Goal: Check status: Check status

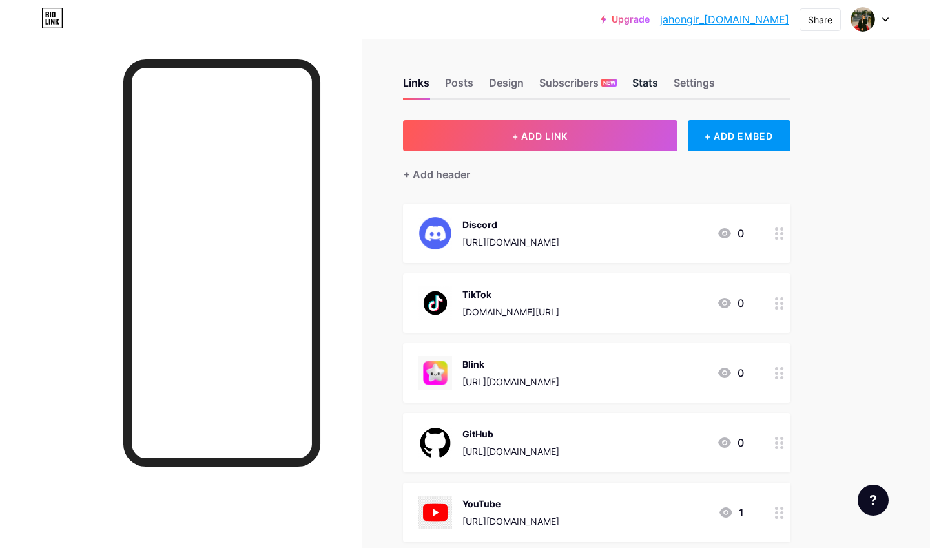
click at [636, 81] on div "Stats" at bounding box center [645, 86] width 26 height 23
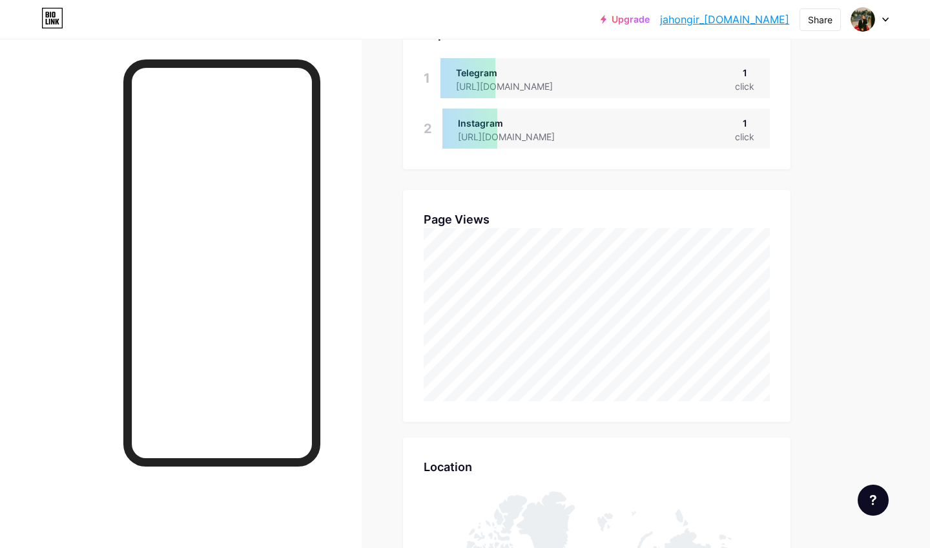
scroll to position [379, 0]
click at [741, 21] on link "jahongir_[DOMAIN_NAME]" at bounding box center [724, 20] width 129 height 16
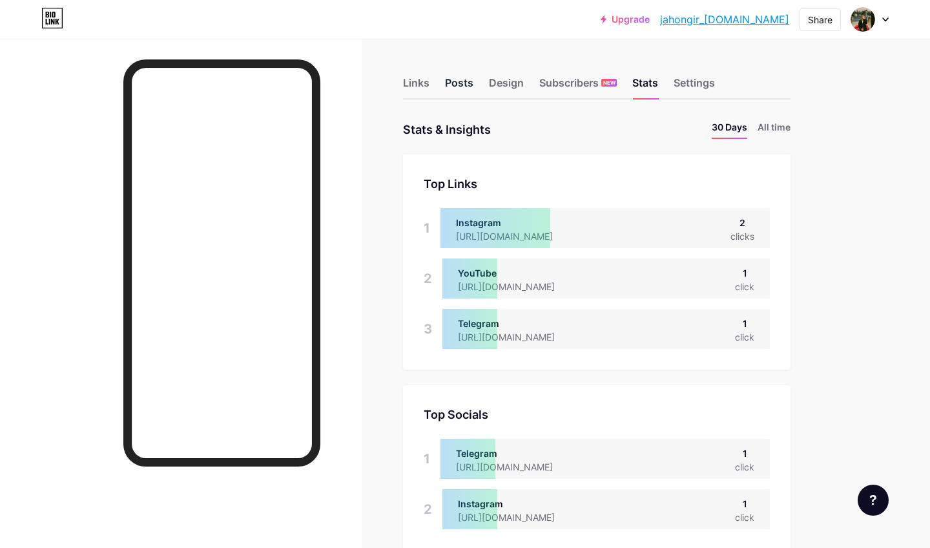
scroll to position [0, 0]
click at [453, 88] on div "Posts" at bounding box center [459, 86] width 28 height 23
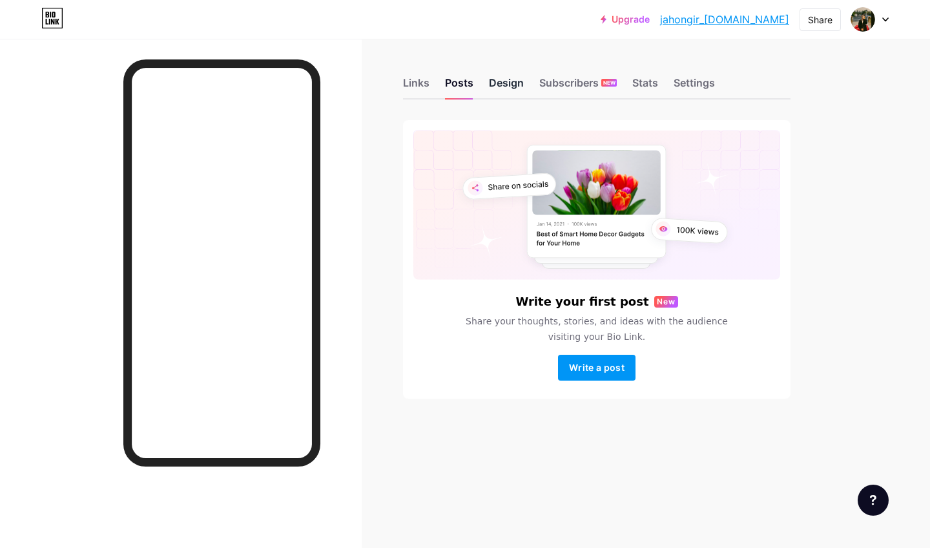
click at [504, 81] on div "Design" at bounding box center [506, 86] width 35 height 23
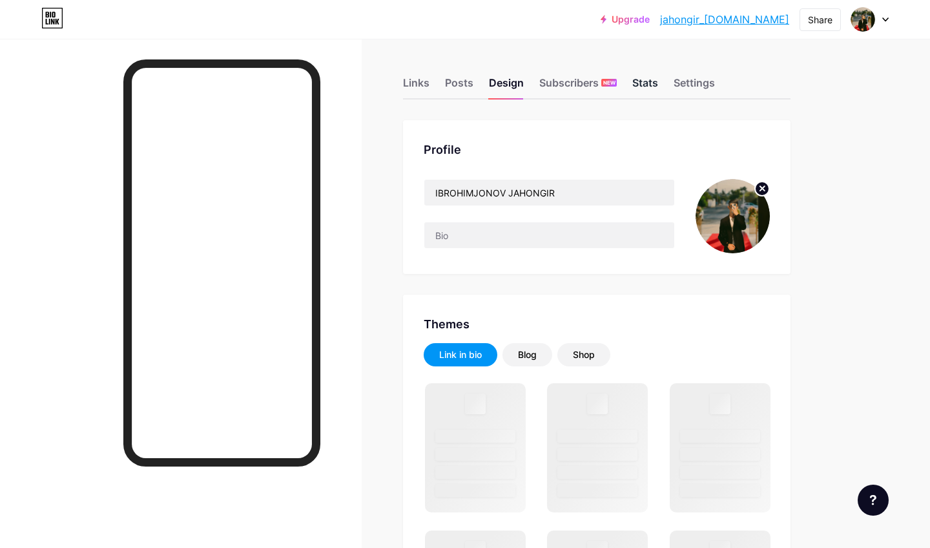
click at [647, 81] on div "Stats" at bounding box center [645, 86] width 26 height 23
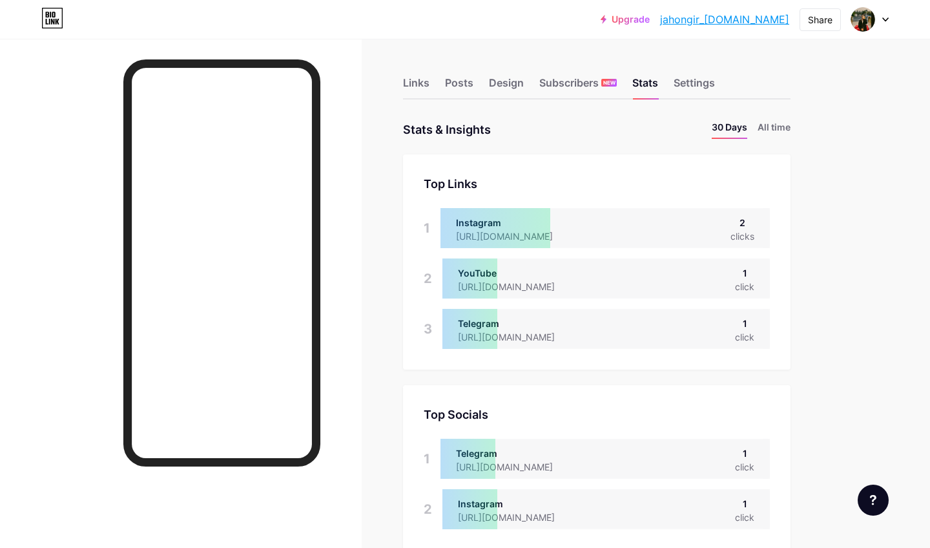
click at [476, 80] on div "Links Posts Design Subscribers NEW Stats Settings" at bounding box center [597, 76] width 388 height 45
click at [501, 79] on div "Design" at bounding box center [506, 86] width 35 height 23
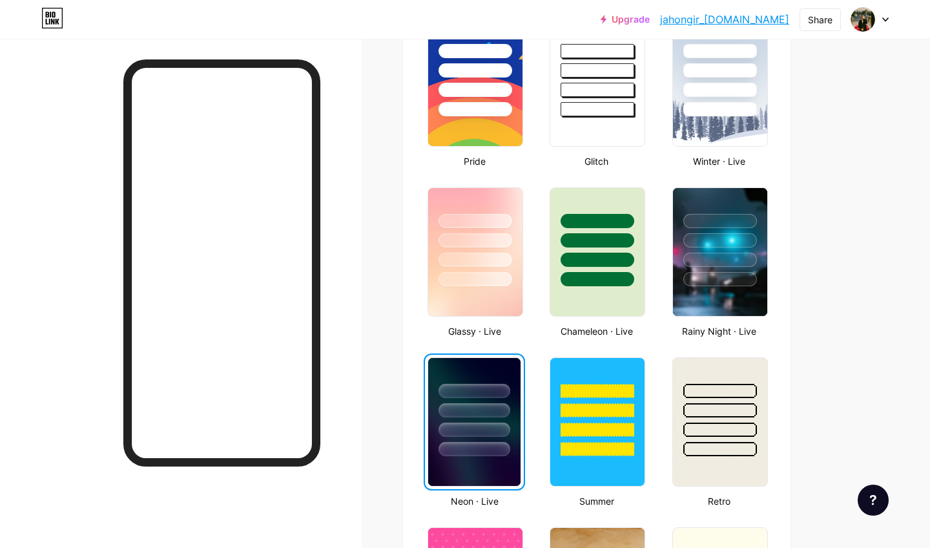
scroll to position [521, 0]
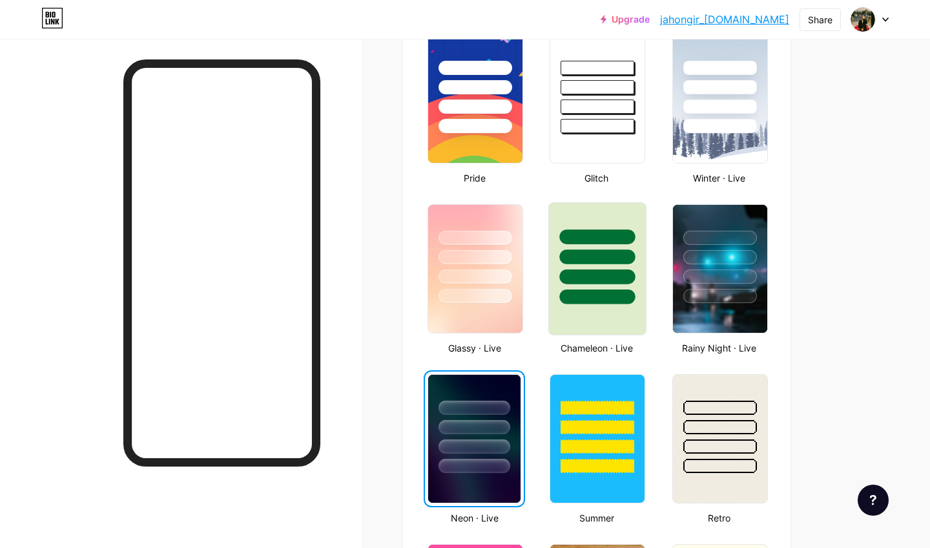
click at [580, 270] on div at bounding box center [598, 276] width 76 height 15
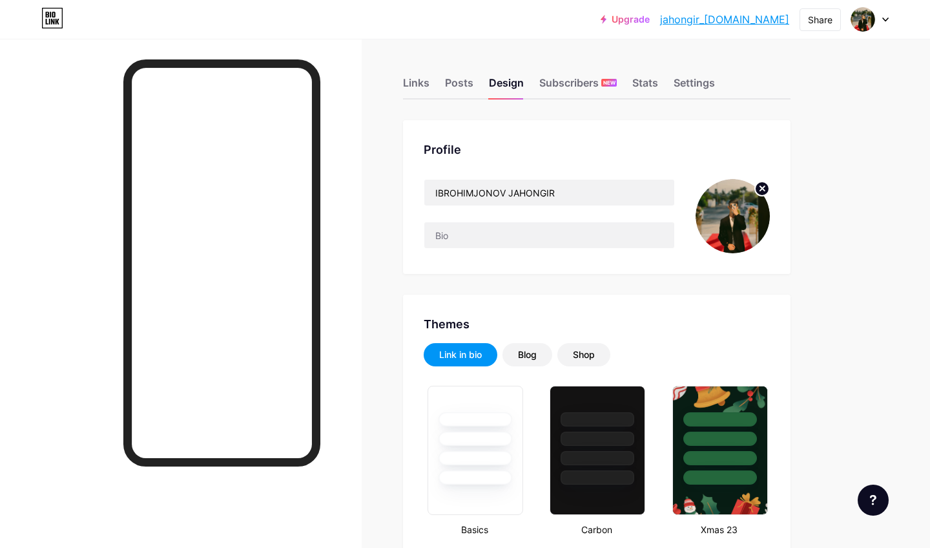
scroll to position [0, 0]
click at [646, 87] on div "Stats" at bounding box center [645, 86] width 26 height 23
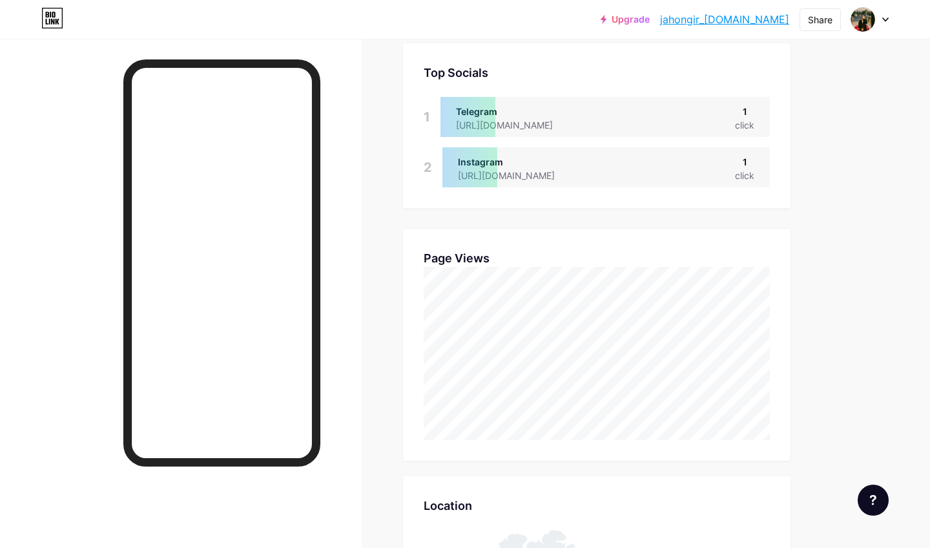
scroll to position [358, 0]
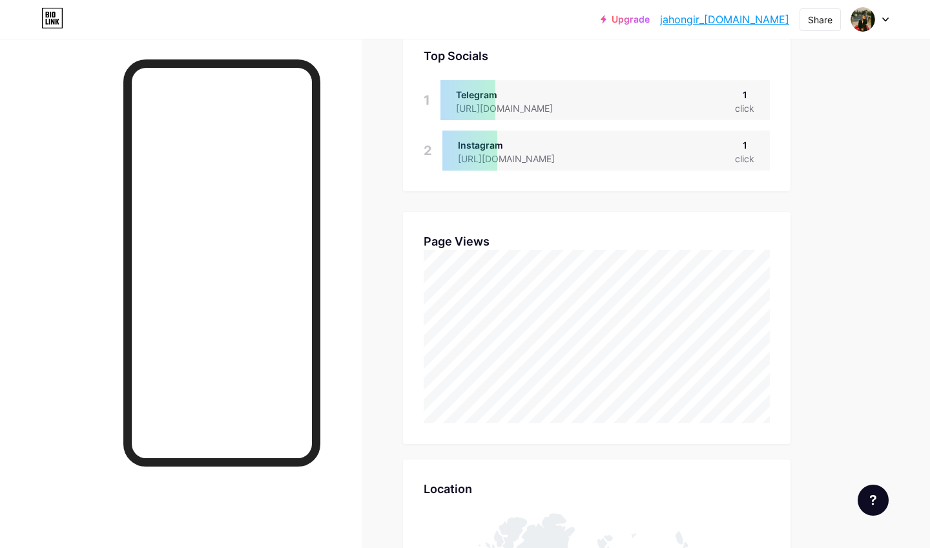
click at [751, 23] on link "jahongir_[DOMAIN_NAME]" at bounding box center [724, 20] width 129 height 16
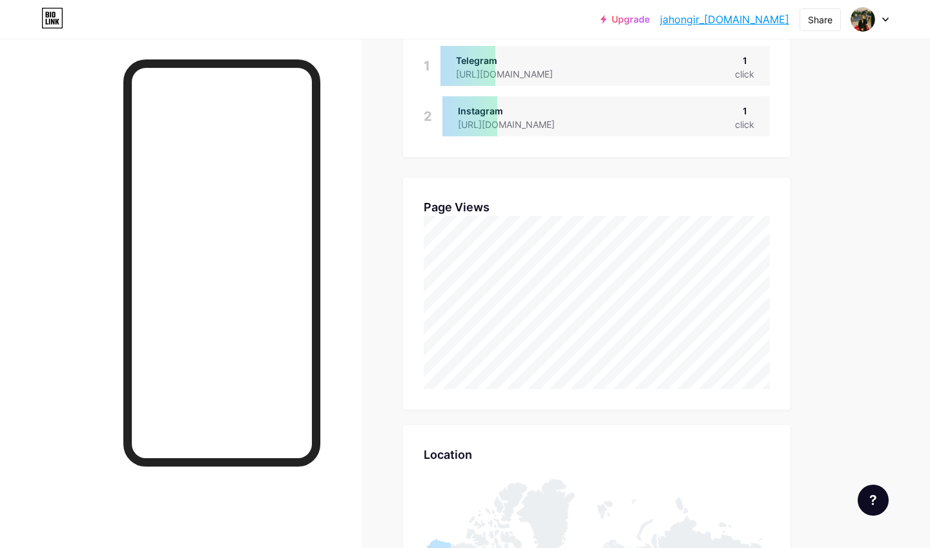
scroll to position [331, 0]
